Goal: Communication & Community: Participate in discussion

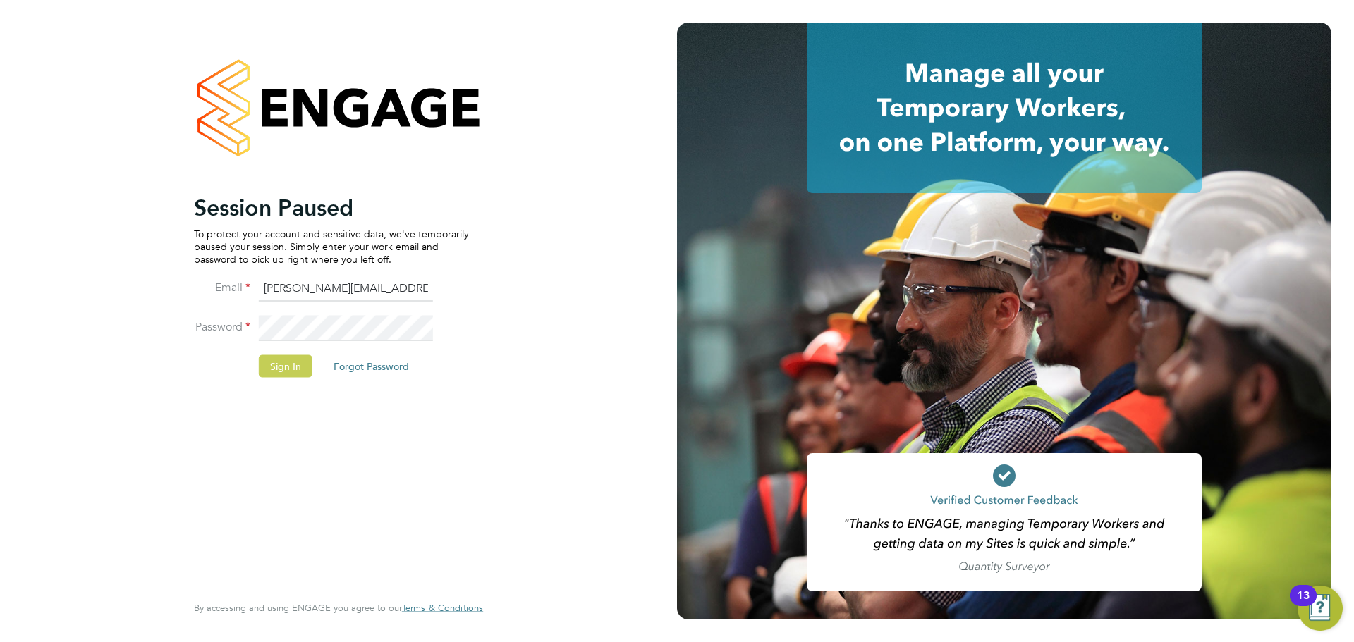
click at [293, 362] on button "Sign In" at bounding box center [286, 366] width 54 height 23
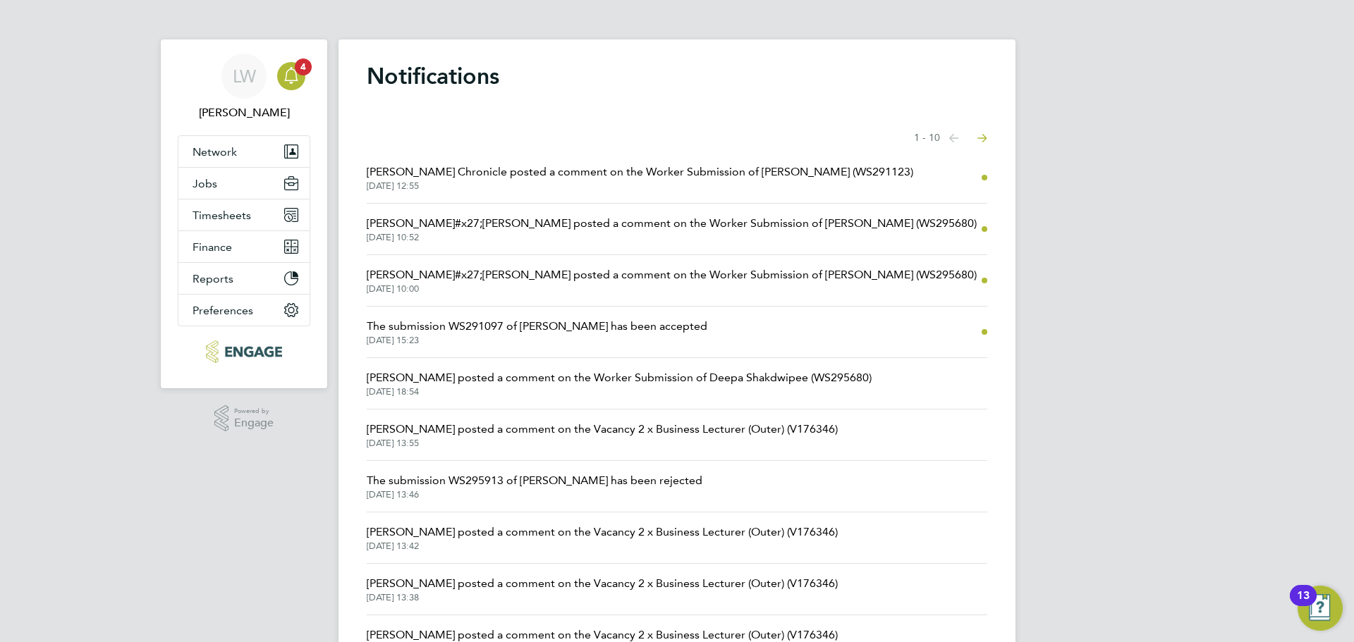
click at [565, 177] on span "[PERSON_NAME] Chronicle posted a comment on the Worker Submission of [PERSON_NA…" at bounding box center [640, 172] width 546 height 17
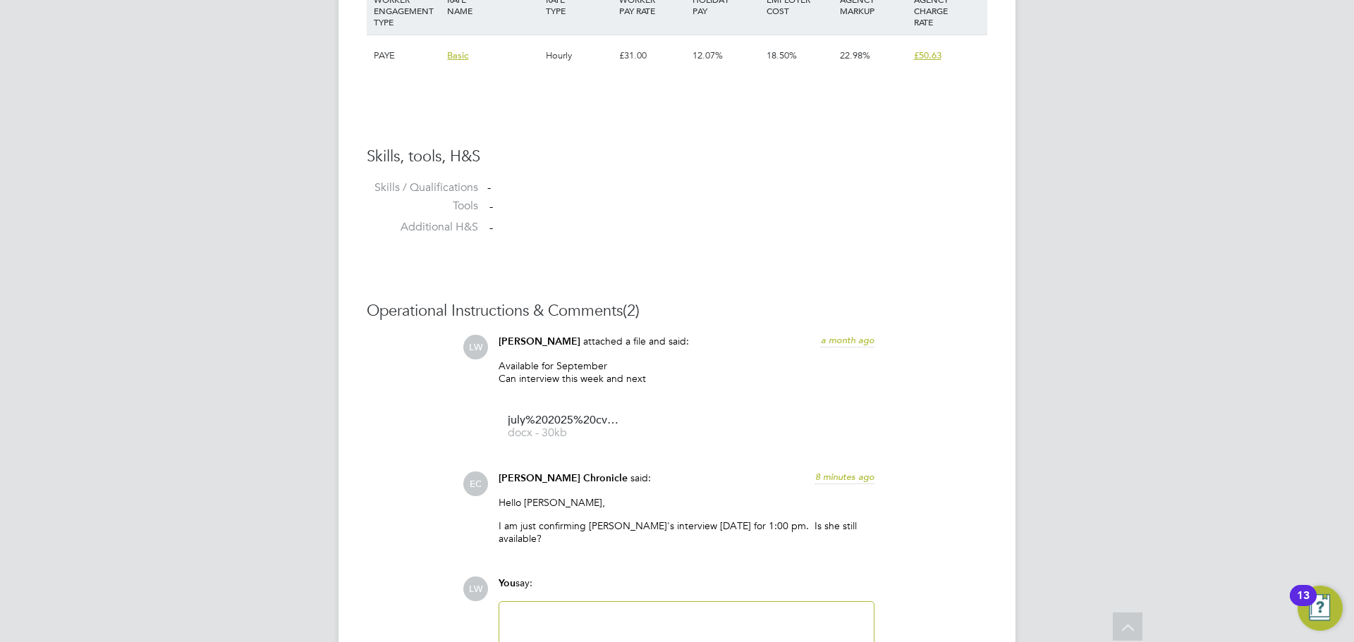
scroll to position [1192, 0]
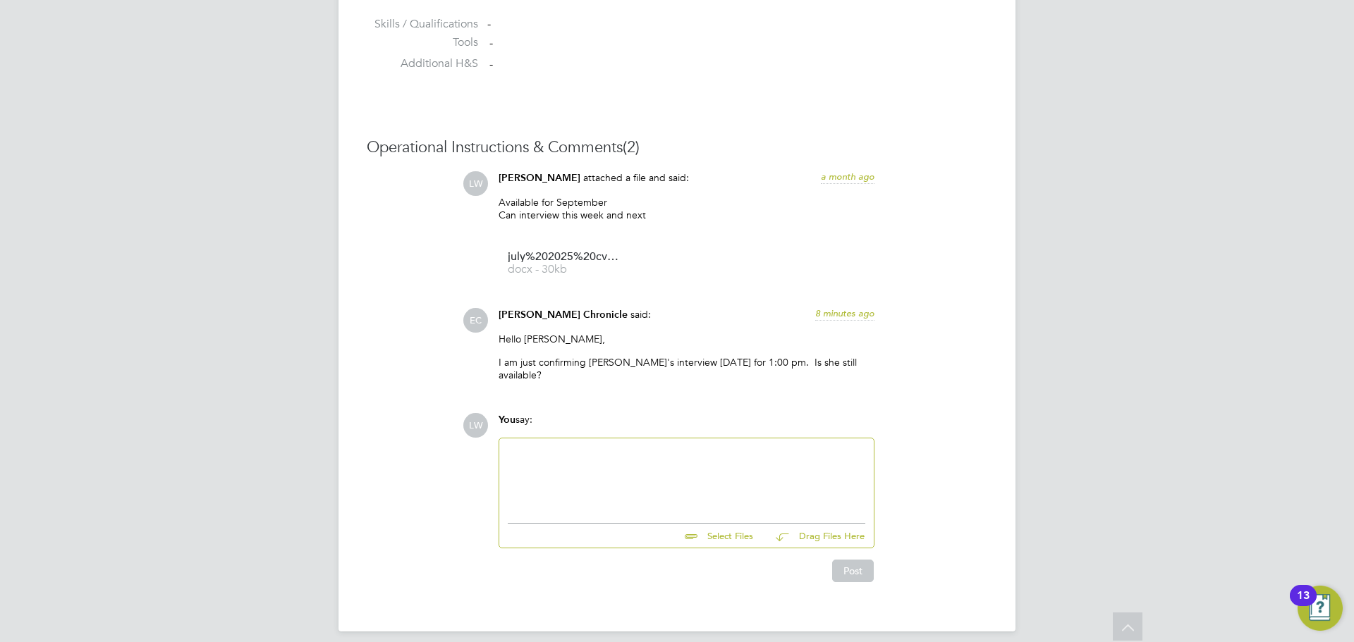
click at [628, 457] on div at bounding box center [686, 477] width 357 height 61
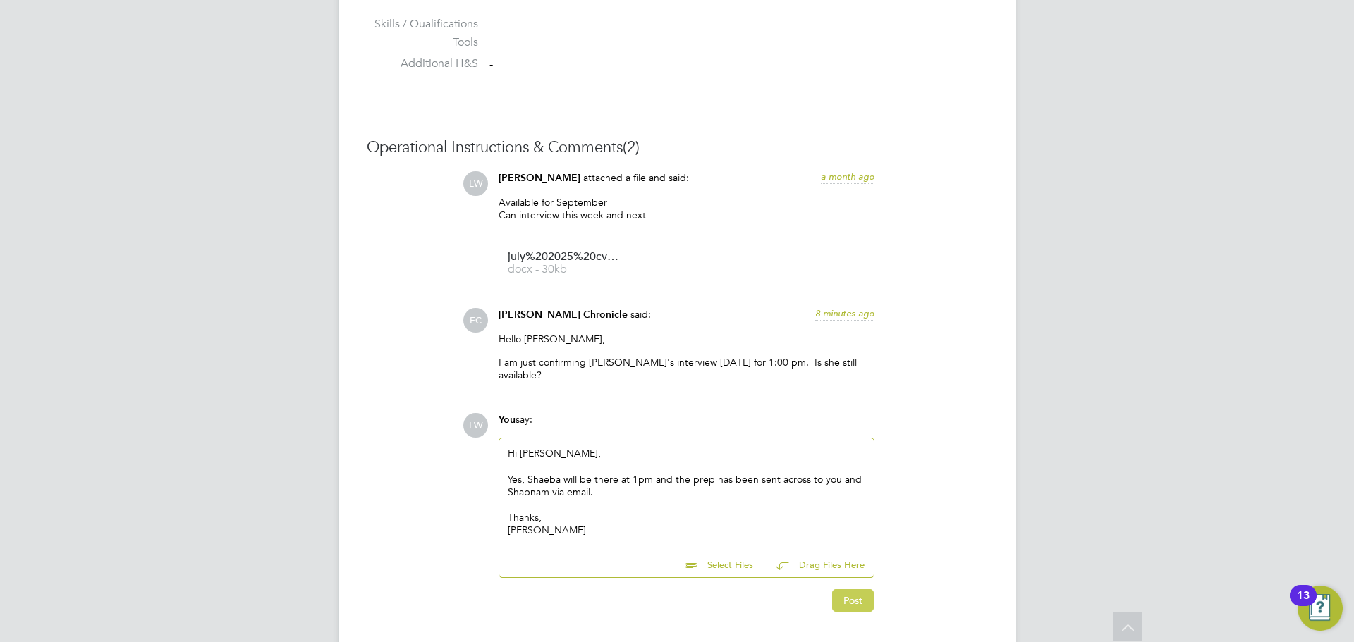
click at [855, 589] on button "Post" at bounding box center [853, 600] width 42 height 23
